Goal: Task Accomplishment & Management: Manage account settings

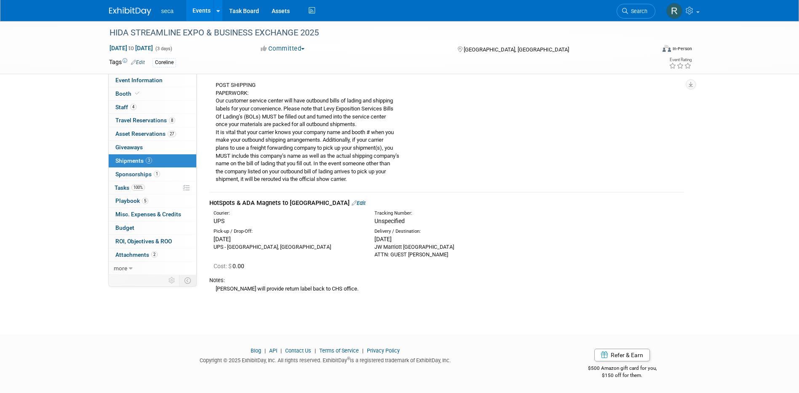
click at [199, 9] on link "Events" at bounding box center [201, 10] width 31 height 21
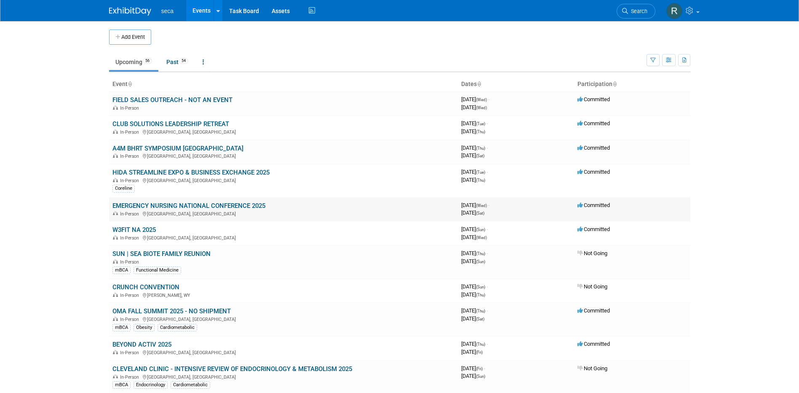
click at [147, 203] on link "EMERGENCY NURSING NATIONAL CONFERENCE 2025" at bounding box center [188, 206] width 153 height 8
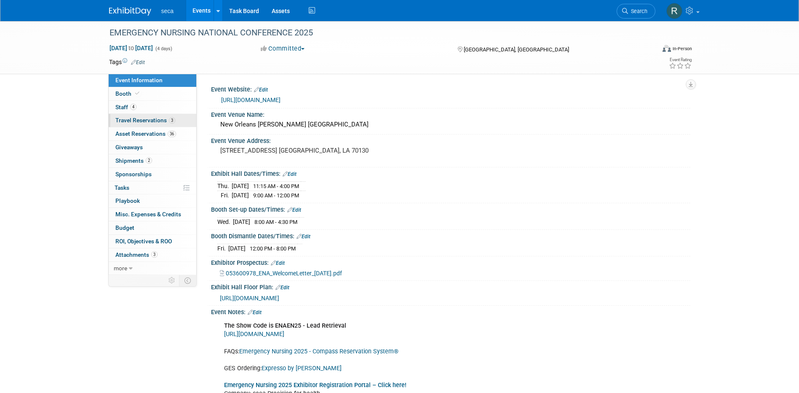
click at [131, 121] on span "Travel Reservations 3" at bounding box center [145, 120] width 60 height 7
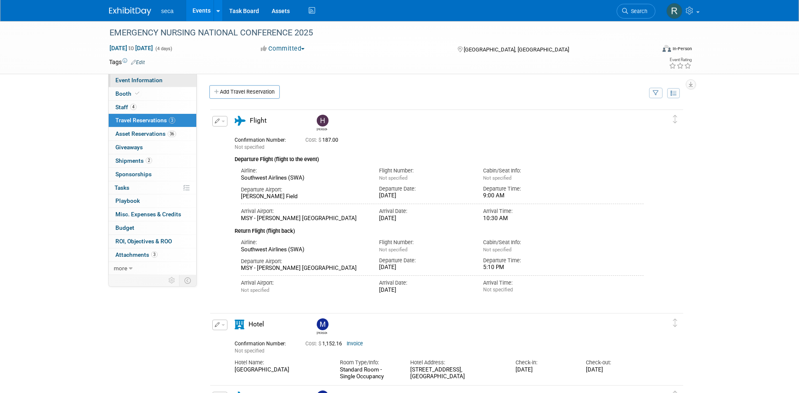
click at [139, 82] on span "Event Information" at bounding box center [138, 80] width 47 height 7
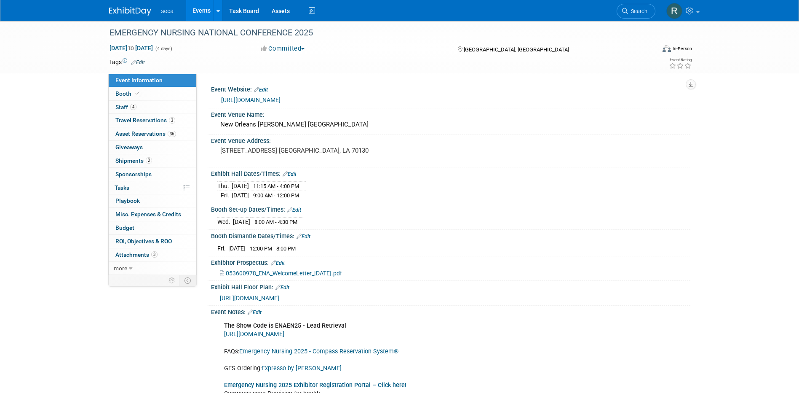
click at [200, 9] on link "Events" at bounding box center [201, 10] width 31 height 21
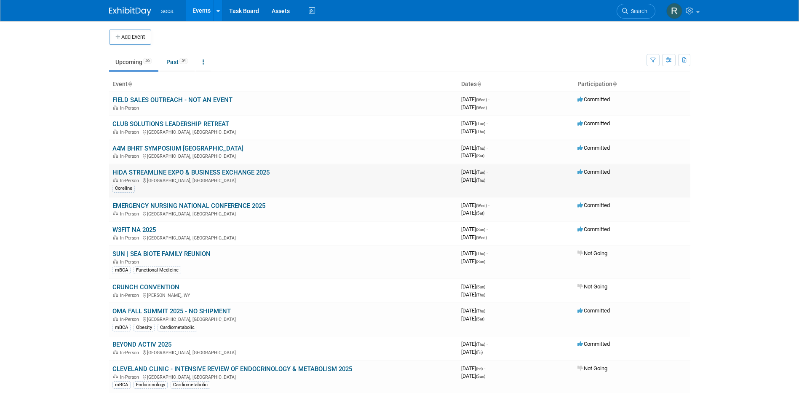
click at [168, 172] on link "HIDA STREAMLINE EXPO & BUSINESS EXCHANGE 2025" at bounding box center [190, 172] width 157 height 8
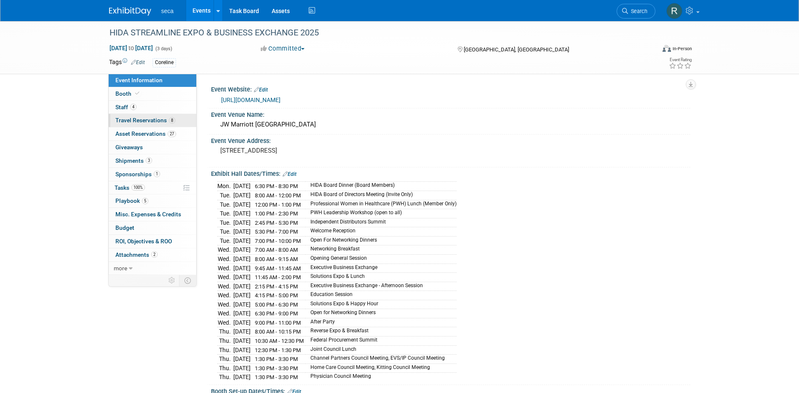
click at [153, 121] on span "Travel Reservations 8" at bounding box center [145, 120] width 60 height 7
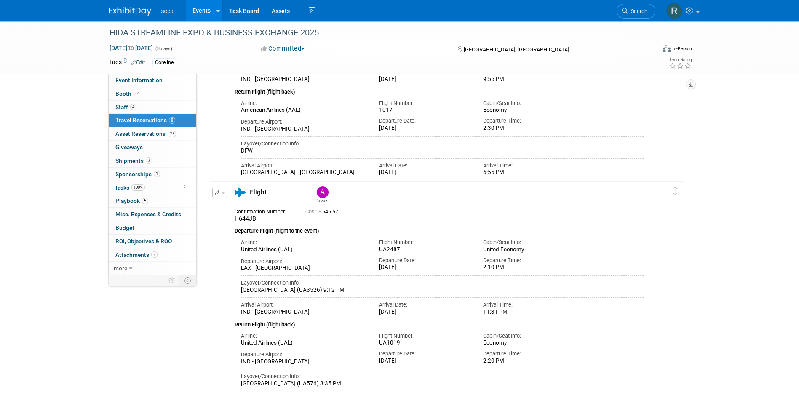
scroll to position [295, 0]
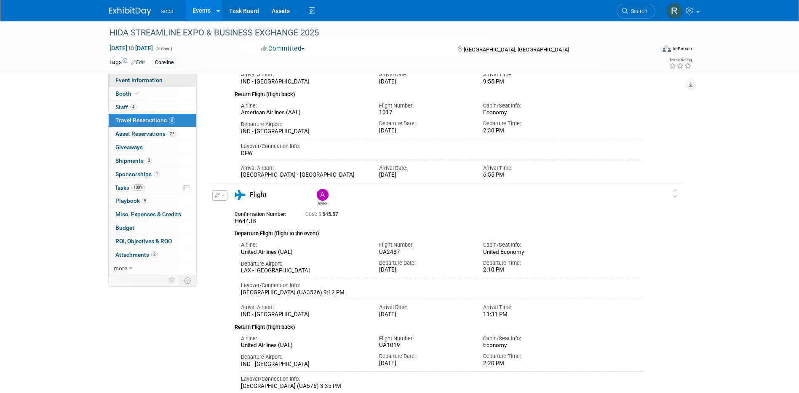
drag, startPoint x: 146, startPoint y: 79, endPoint x: 162, endPoint y: 82, distance: 16.2
click at [146, 79] on span "Event Information" at bounding box center [138, 80] width 47 height 7
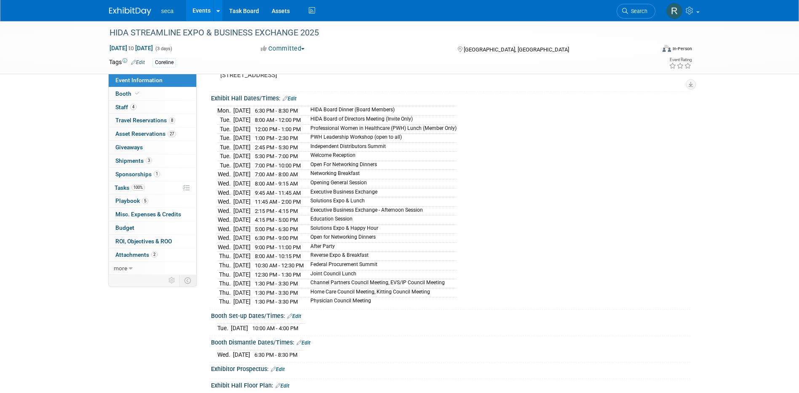
scroll to position [84, 0]
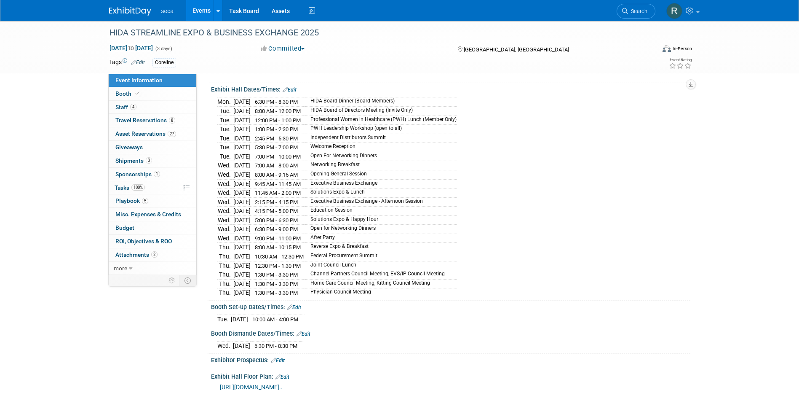
drag, startPoint x: 271, startPoint y: 182, endPoint x: 401, endPoint y: 182, distance: 129.3
click at [401, 182] on tr "[DATE] 9:45 AM - 11:45 AM Executive Business Exchange" at bounding box center [336, 183] width 239 height 9
click at [408, 225] on td "Open for Networking Dinners" at bounding box center [380, 229] width 151 height 9
click at [202, 10] on link "Events" at bounding box center [201, 10] width 31 height 21
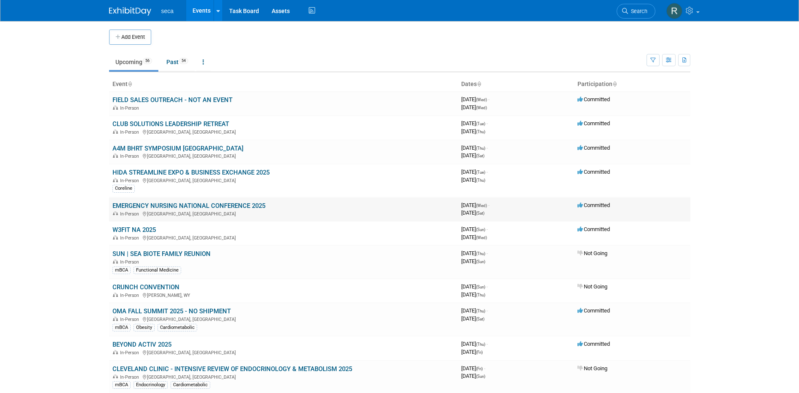
click at [155, 205] on link "EMERGENCY NURSING NATIONAL CONFERENCE 2025" at bounding box center [188, 206] width 153 height 8
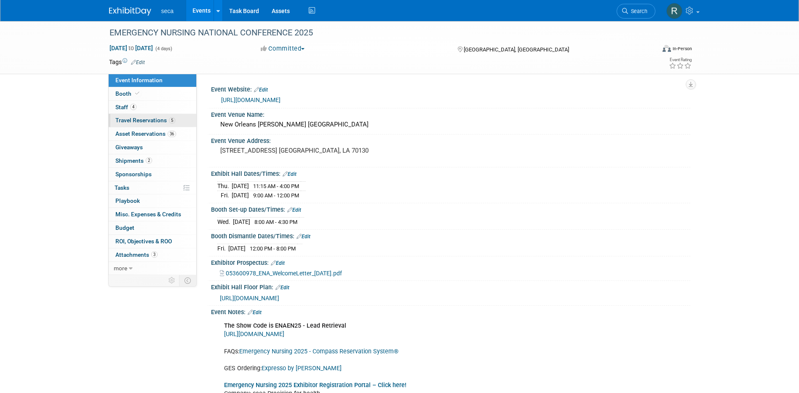
click at [147, 119] on span "Travel Reservations 5" at bounding box center [145, 120] width 60 height 7
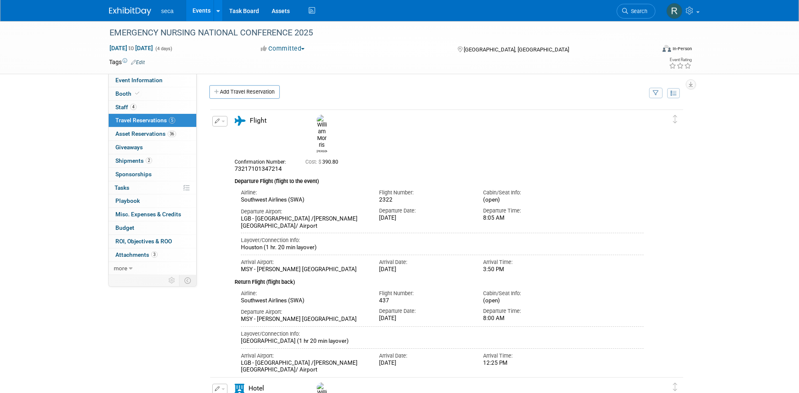
click at [205, 13] on link "Events" at bounding box center [201, 10] width 31 height 21
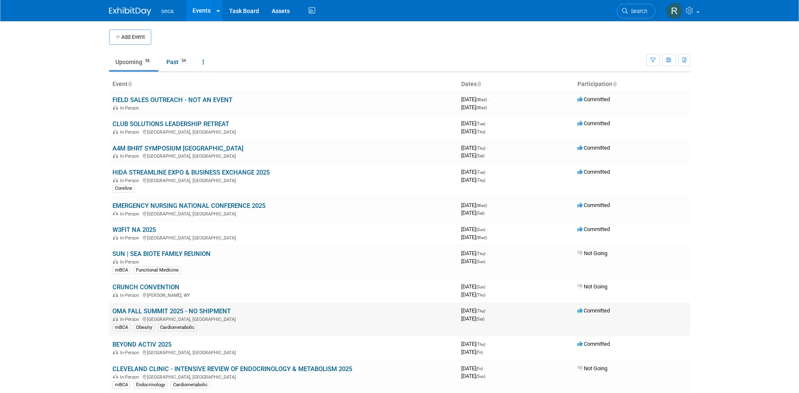
click at [166, 310] on link "OMA FALL SUMMIT 2025 - NO SHIPMENT" at bounding box center [171, 311] width 118 height 8
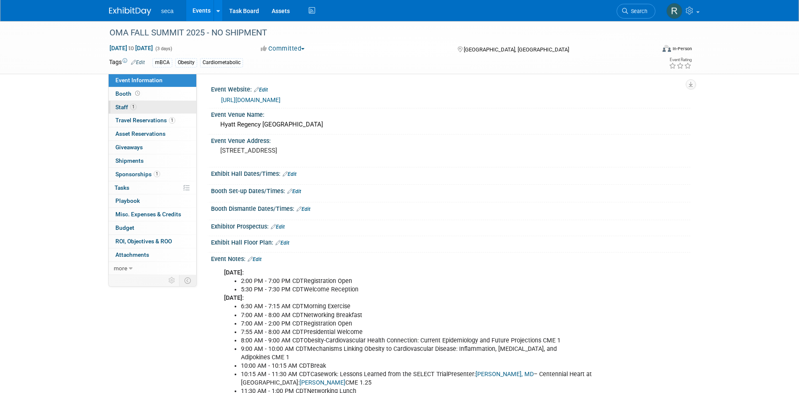
click at [130, 105] on span "1" at bounding box center [133, 107] width 6 height 6
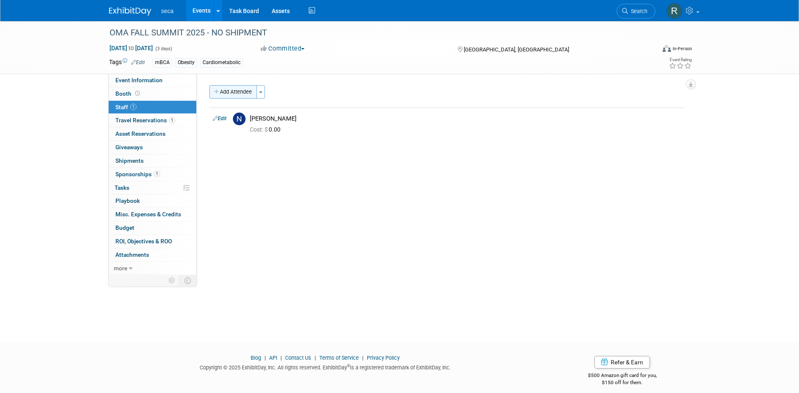
click at [235, 88] on button "Add Attendee" at bounding box center [233, 91] width 48 height 13
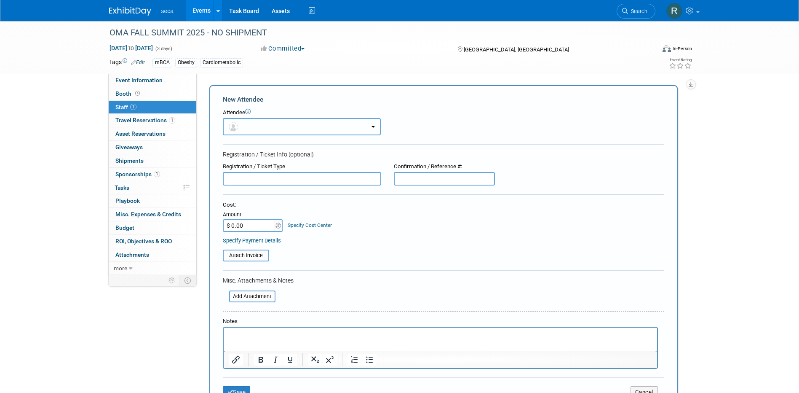
click at [251, 128] on button "button" at bounding box center [302, 126] width 158 height 17
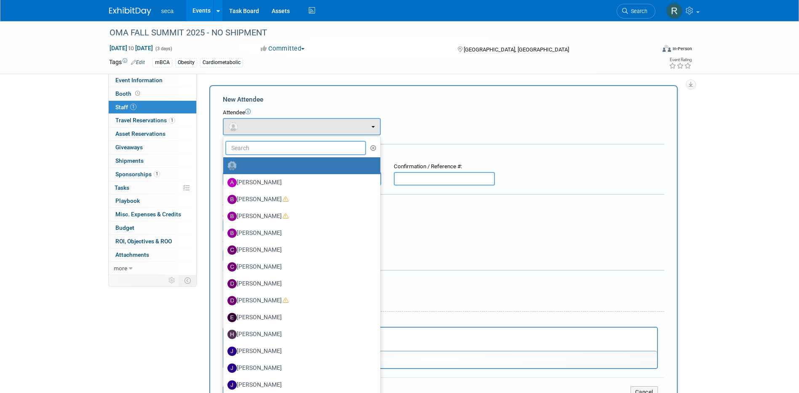
drag, startPoint x: 258, startPoint y: 147, endPoint x: 263, endPoint y: 142, distance: 6.9
click at [259, 147] on input "text" at bounding box center [295, 148] width 141 height 14
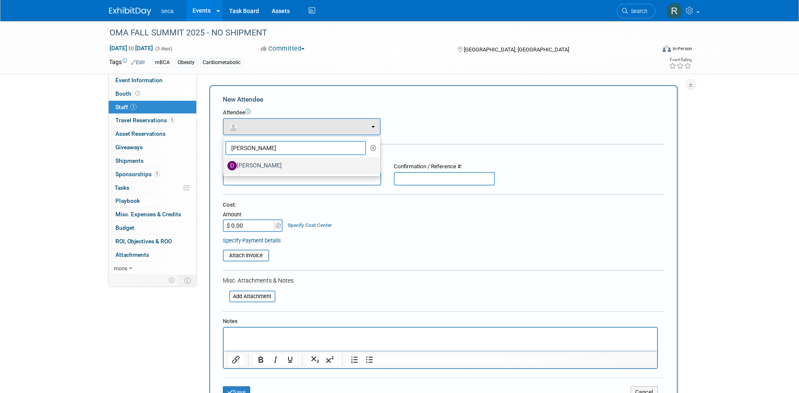
type input "danielle"
click at [268, 168] on label "[PERSON_NAME]" at bounding box center [299, 165] width 144 height 13
click at [225, 167] on input "[PERSON_NAME]" at bounding box center [221, 164] width 5 height 5
select select "1c251b78-4b1e-4b2b-9c6b-1d7fea1b607c"
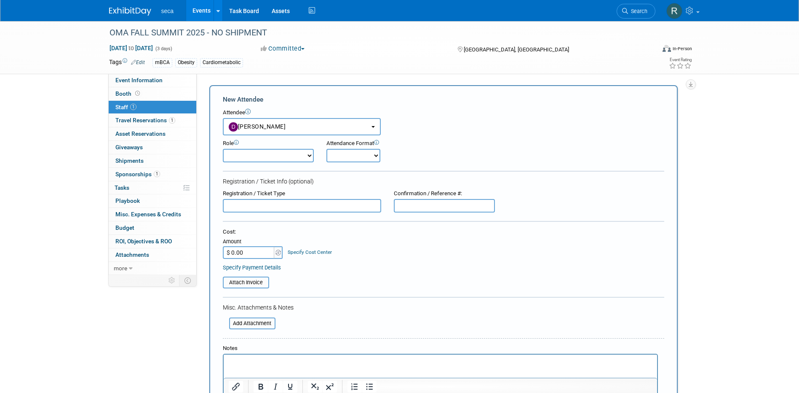
click at [289, 157] on select "Demonstrator Host Planner Presenter Sales Representative Set-up/Dismantle Crew …" at bounding box center [268, 155] width 91 height 13
click at [342, 175] on form "New Attendee Attendee <img src="https://www.exhibitday.com/Images/Unassigned-Us…" at bounding box center [443, 263] width 441 height 336
click at [352, 150] on select "Onsite Remote" at bounding box center [353, 155] width 54 height 13
select select "1"
click at [326, 149] on select "Onsite Remote" at bounding box center [353, 155] width 54 height 13
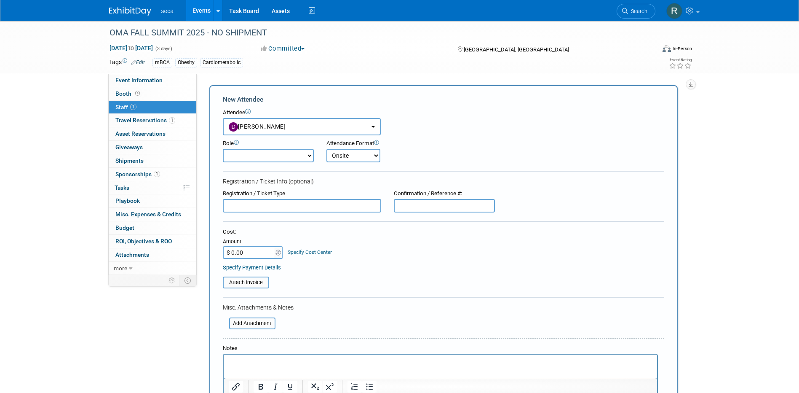
click at [401, 161] on div "Attendance Format Onsite Remote" at bounding box center [376, 150] width 101 height 23
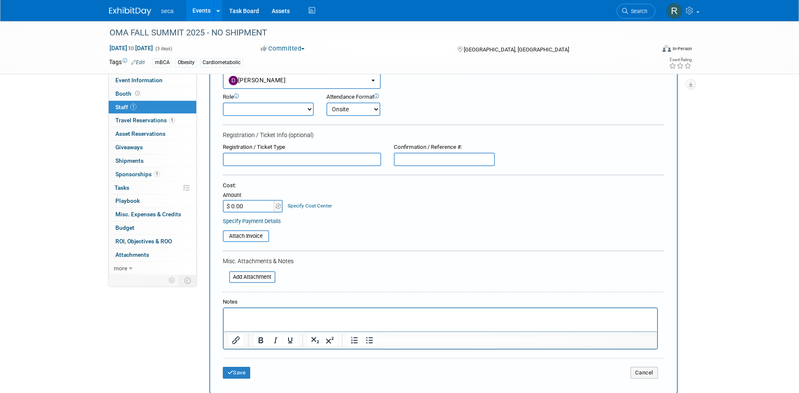
scroll to position [168, 0]
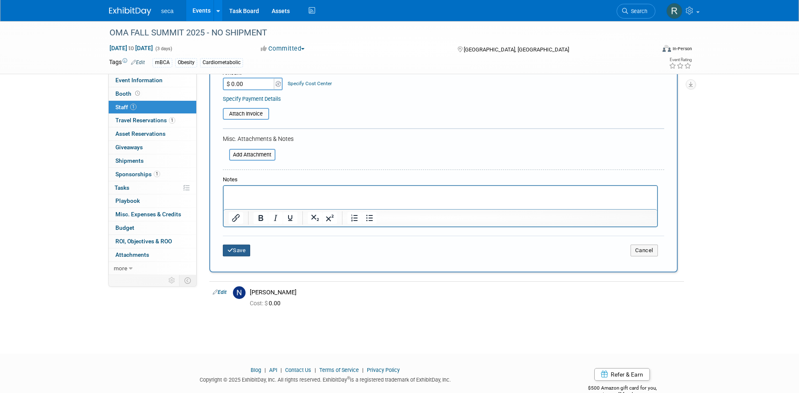
click at [247, 251] on button "Save" at bounding box center [237, 250] width 28 height 12
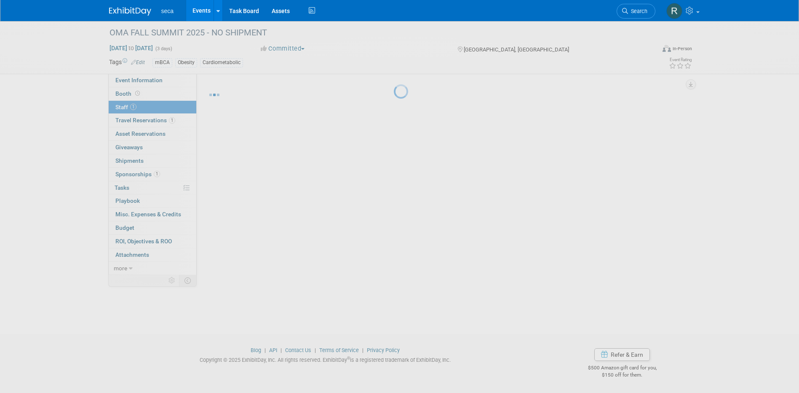
scroll to position [8, 0]
